Goal: Navigation & Orientation: Understand site structure

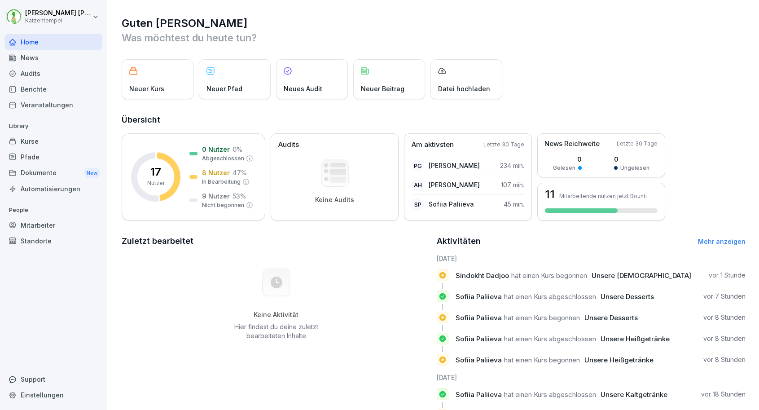
click at [40, 230] on div "Mitarbeiter" at bounding box center [53, 225] width 98 height 16
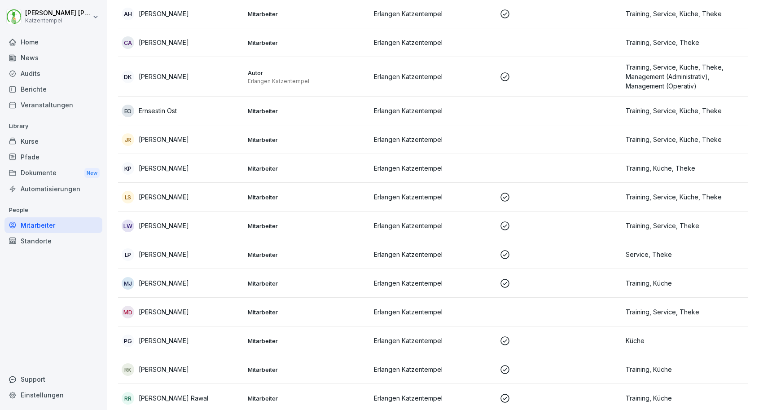
scroll to position [97, 0]
click at [37, 78] on div "Audits" at bounding box center [53, 74] width 98 height 16
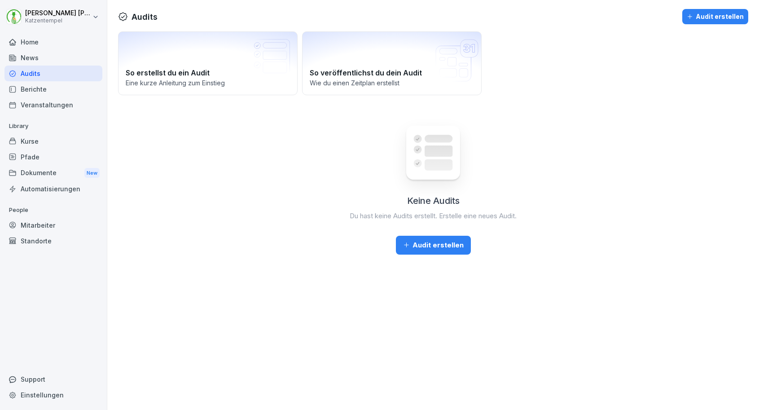
click at [37, 87] on div "Berichte" at bounding box center [53, 89] width 98 height 16
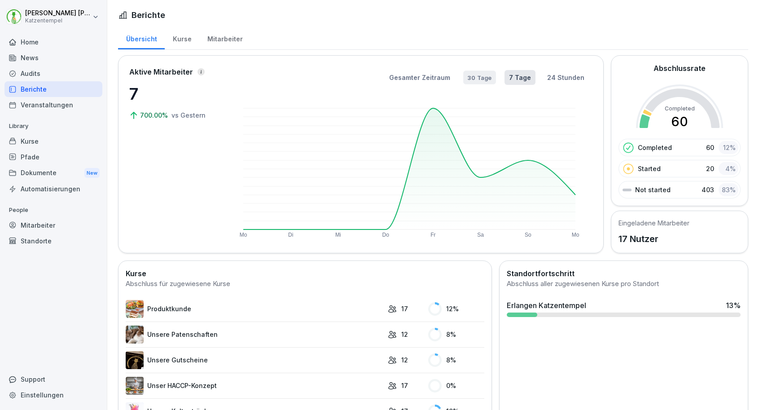
click at [486, 80] on button "30 Tage" at bounding box center [479, 76] width 33 height 13
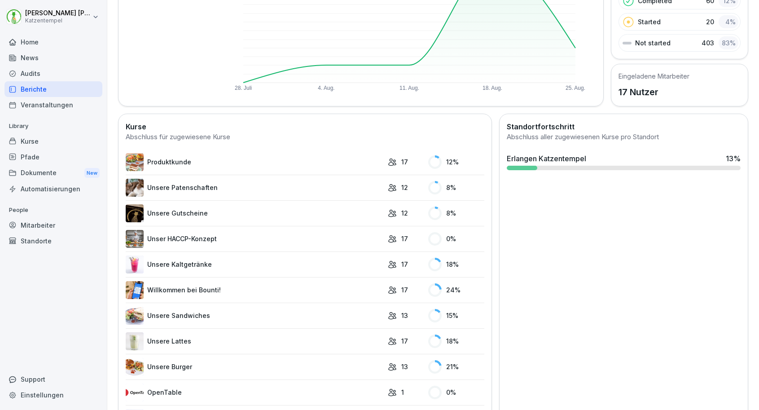
scroll to position [148, 0]
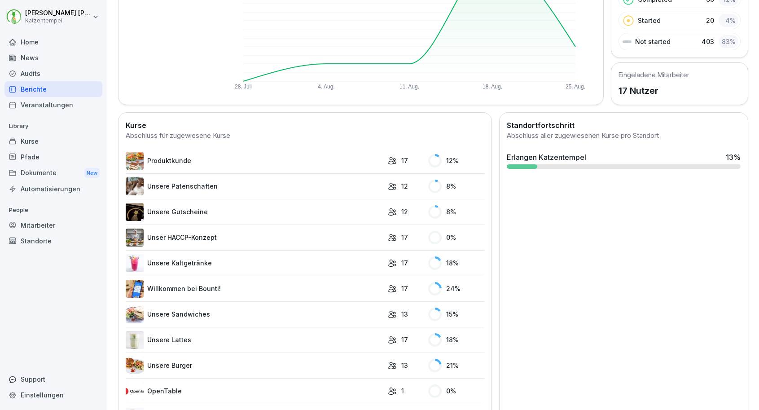
click at [40, 78] on div "Audits" at bounding box center [53, 74] width 98 height 16
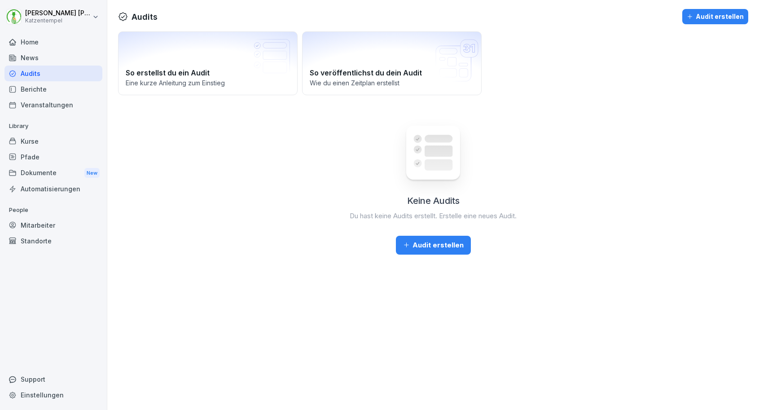
click at [26, 60] on div "News" at bounding box center [53, 58] width 98 height 16
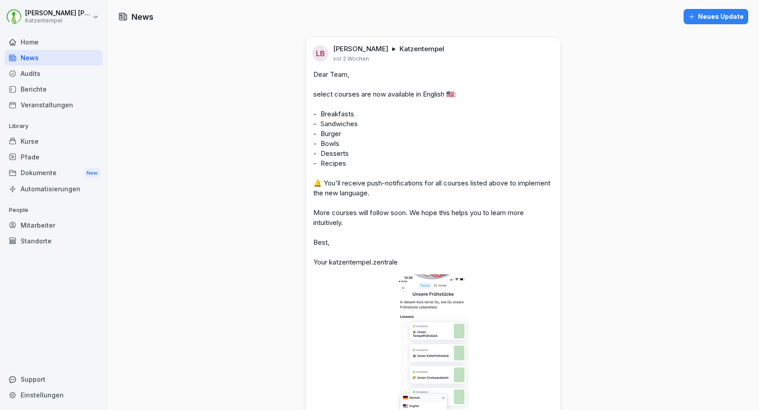
click at [50, 154] on div "Pfade" at bounding box center [53, 157] width 98 height 16
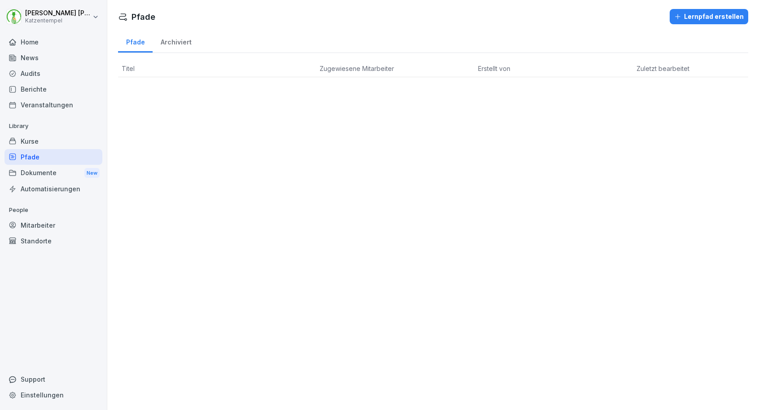
click at [42, 143] on div "Kurse" at bounding box center [53, 141] width 98 height 16
